Goal: Task Accomplishment & Management: Manage account settings

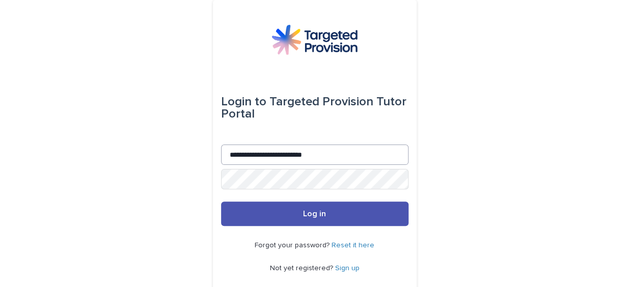
drag, startPoint x: 321, startPoint y: 154, endPoint x: 222, endPoint y: 158, distance: 99.5
click at [222, 158] on input "**********" at bounding box center [315, 155] width 188 height 20
type input "**********"
click at [221, 202] on button "Log in" at bounding box center [315, 214] width 188 height 24
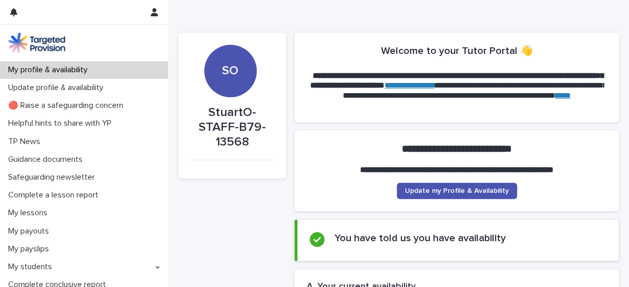
scroll to position [57, 0]
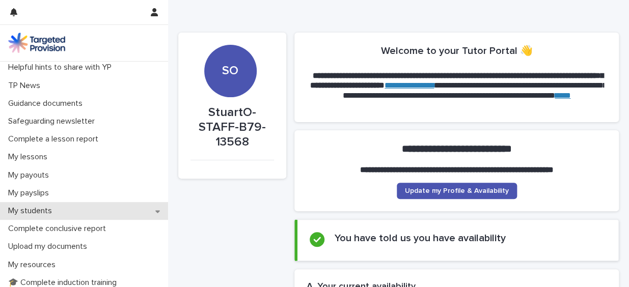
click at [155, 208] on icon at bounding box center [157, 211] width 5 height 7
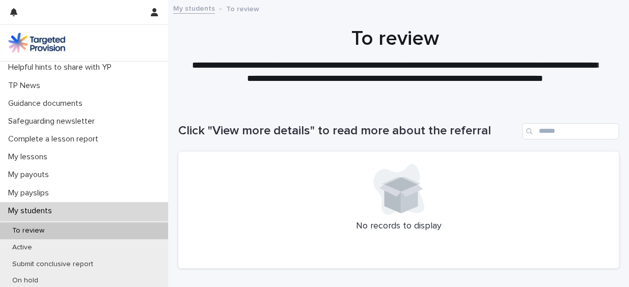
scroll to position [66, 0]
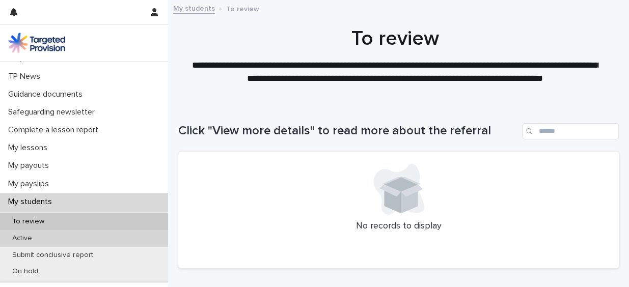
click at [128, 237] on div "Active" at bounding box center [84, 238] width 168 height 17
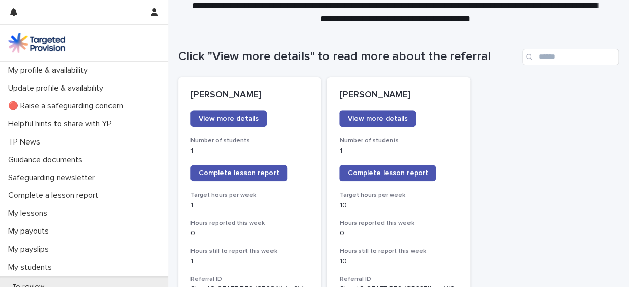
scroll to position [80, 0]
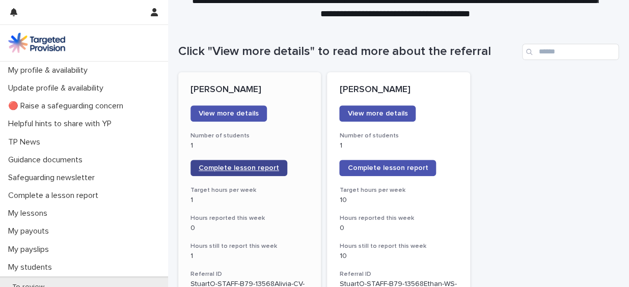
click at [237, 165] on span "Complete lesson report" at bounding box center [239, 168] width 81 height 7
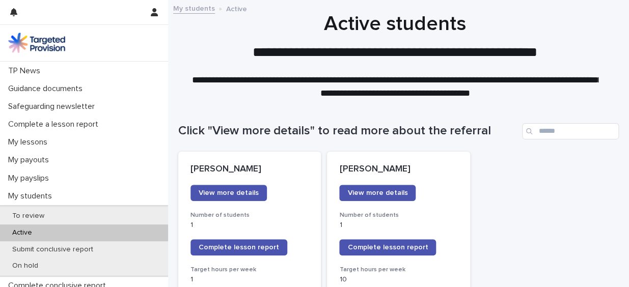
scroll to position [72, 0]
click at [384, 245] on span "Complete lesson report" at bounding box center [388, 247] width 81 height 7
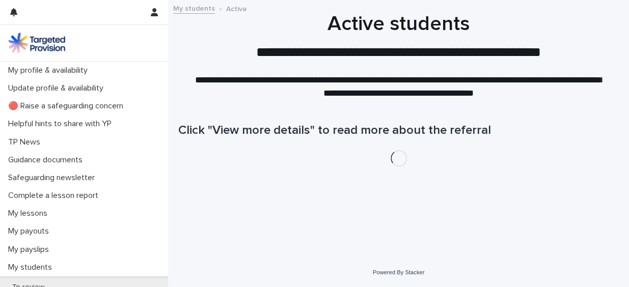
scroll to position [77, 0]
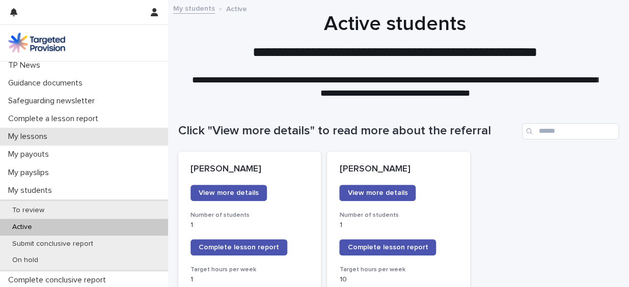
click at [30, 132] on p "My lessons" at bounding box center [29, 137] width 51 height 10
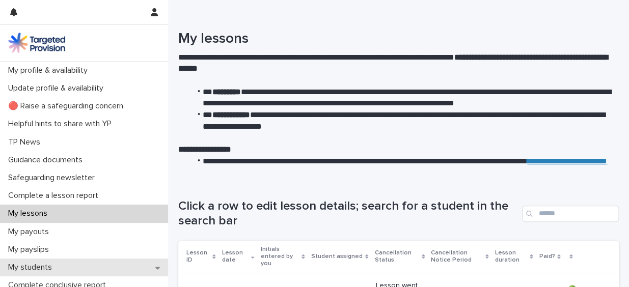
click at [155, 267] on icon at bounding box center [157, 267] width 5 height 7
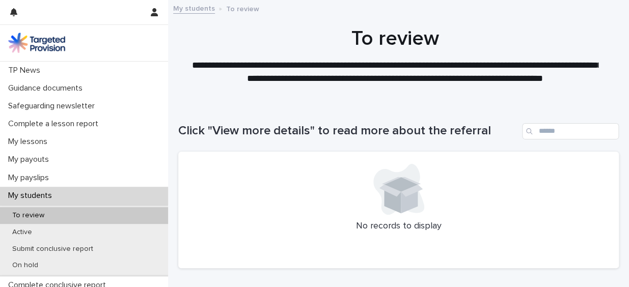
scroll to position [78, 0]
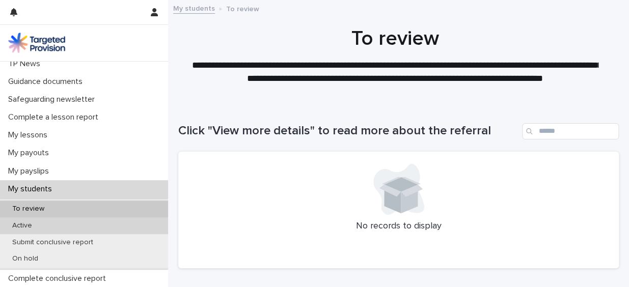
click at [130, 223] on div "Active" at bounding box center [84, 226] width 168 height 17
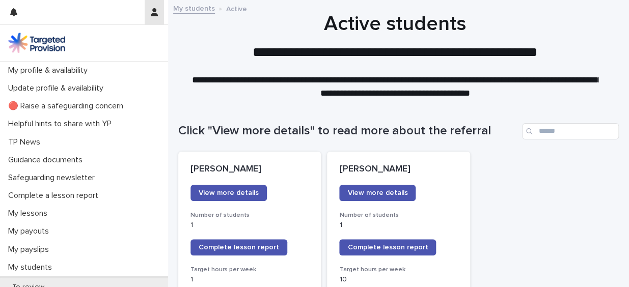
click at [154, 10] on icon "button" at bounding box center [154, 12] width 7 height 8
click at [106, 42] on p "Log Out" at bounding box center [125, 43] width 64 height 17
